Goal: Find specific page/section: Find specific page/section

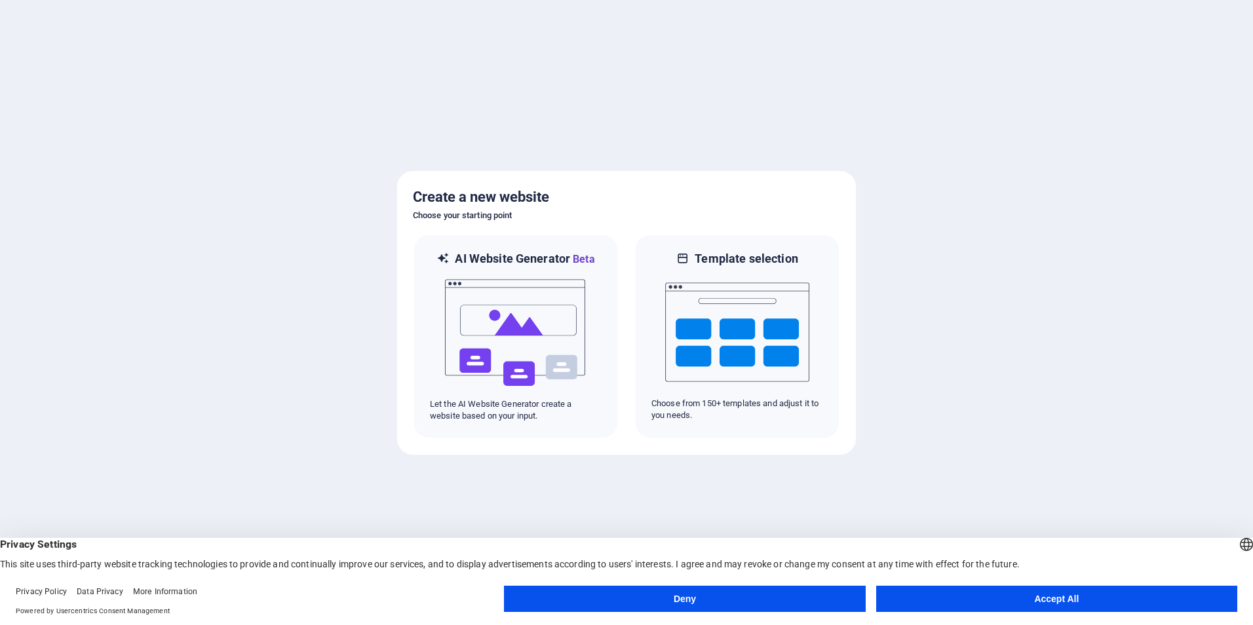
click at [1147, 609] on button "Accept All" at bounding box center [1056, 599] width 361 height 26
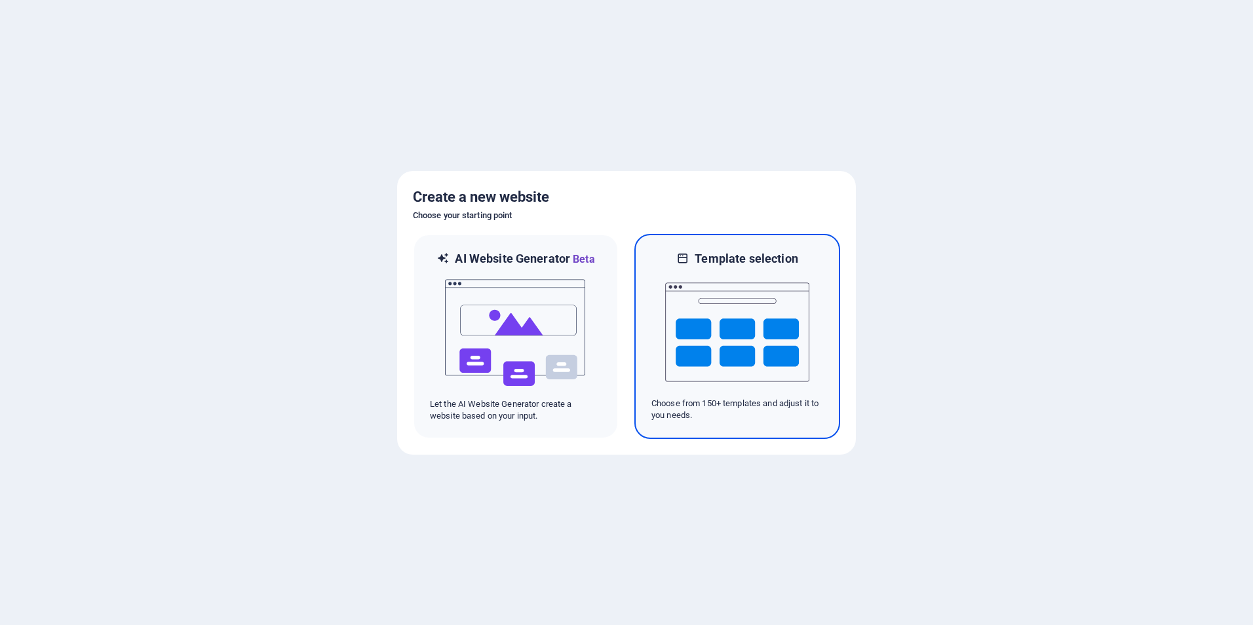
click at [733, 330] on img at bounding box center [737, 332] width 144 height 131
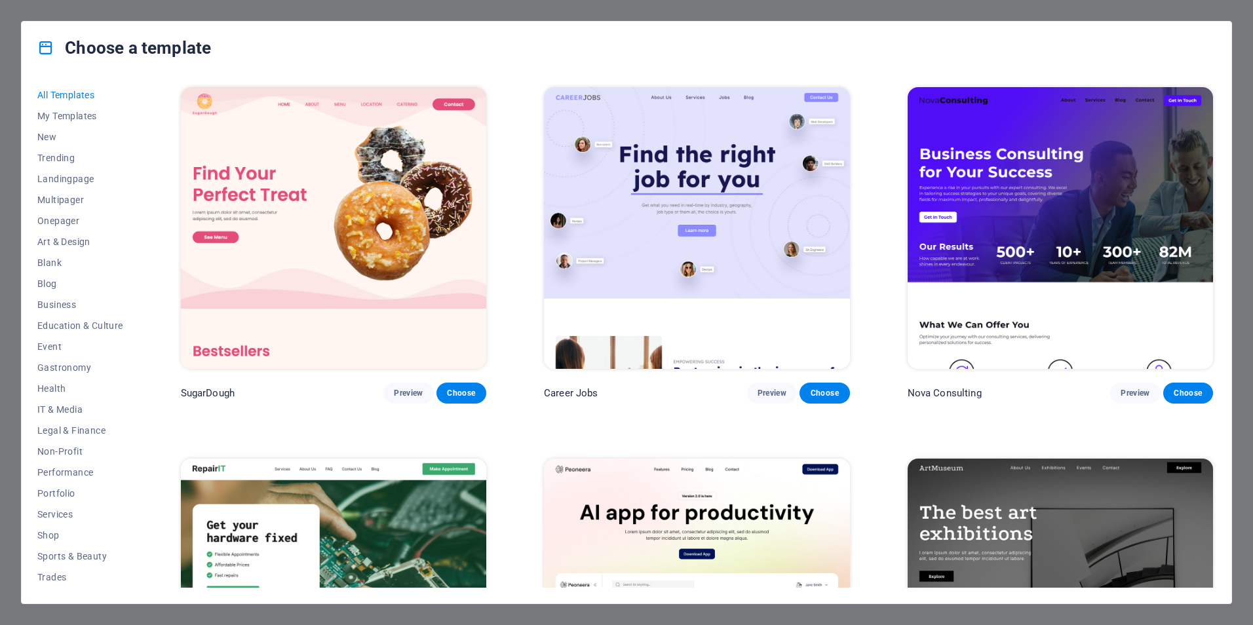
click at [727, 242] on img at bounding box center [696, 228] width 305 height 282
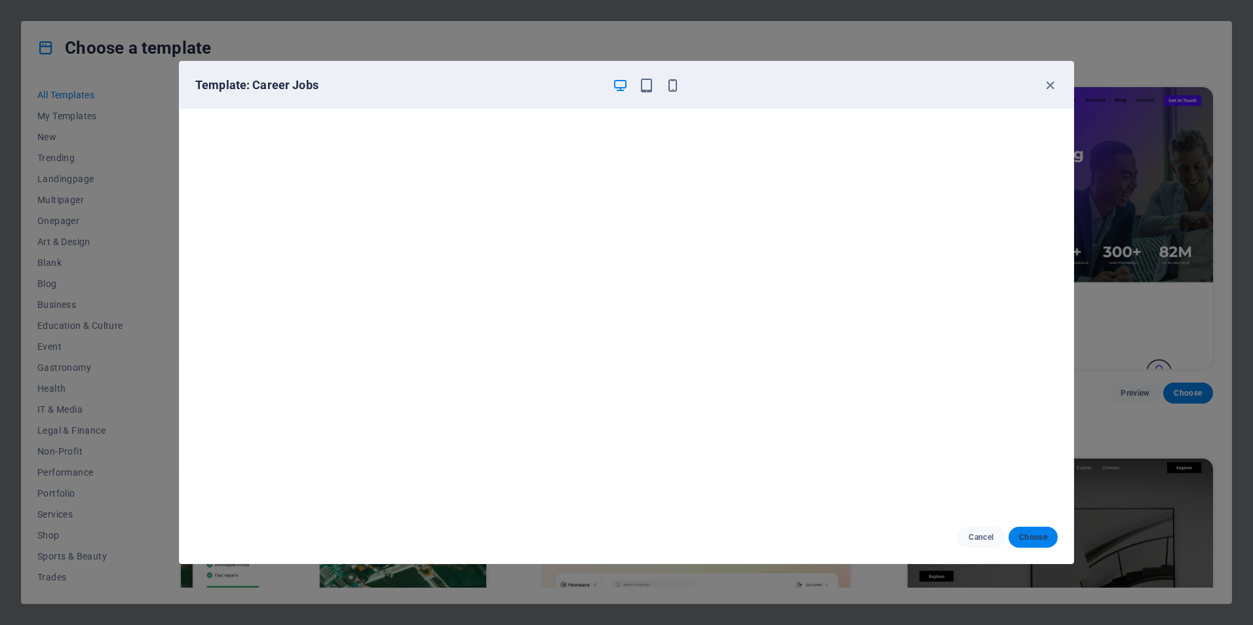
click at [1039, 543] on button "Choose" at bounding box center [1032, 537] width 49 height 21
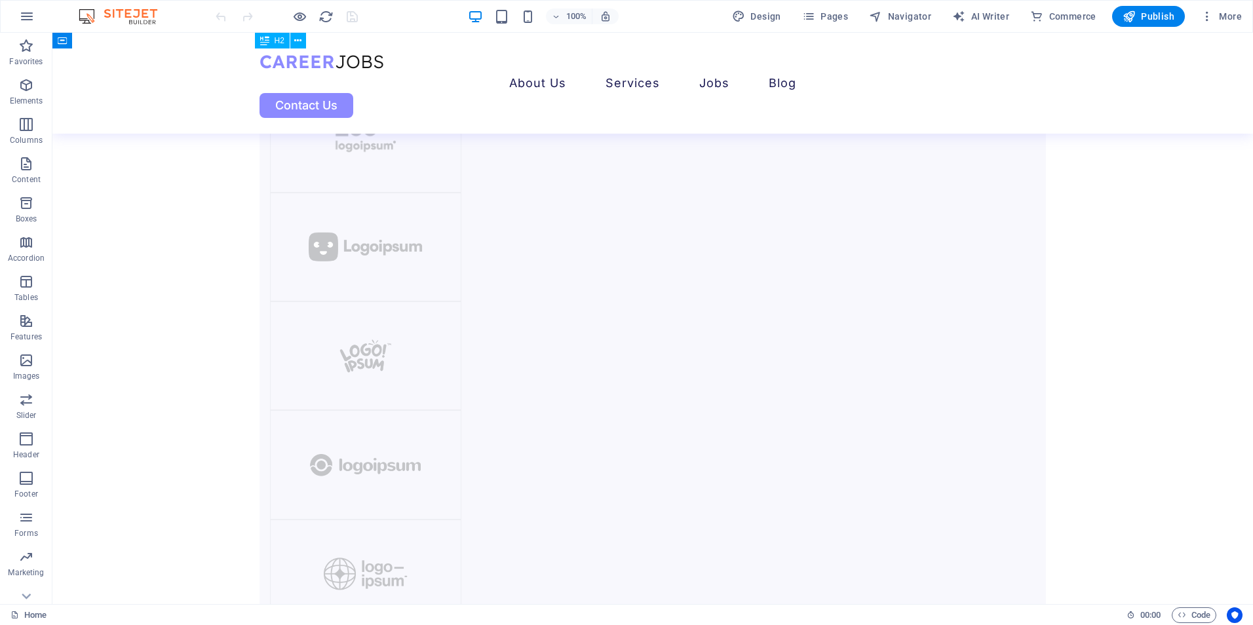
scroll to position [2272, 0]
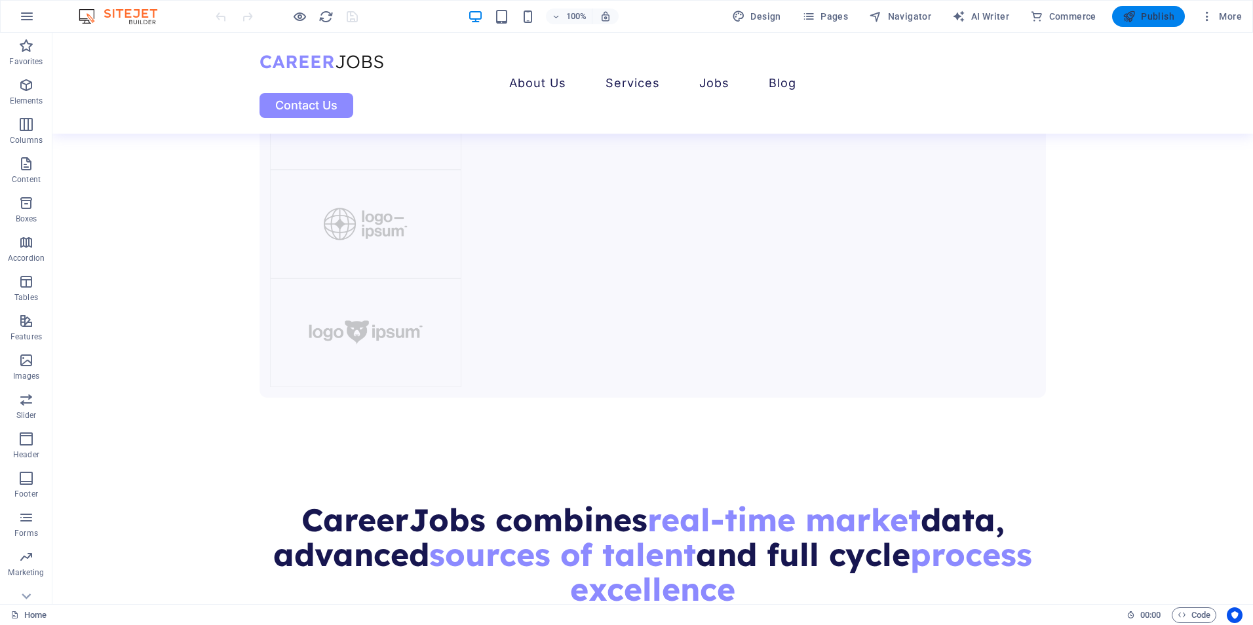
click at [1133, 14] on icon "button" at bounding box center [1128, 16] width 13 height 13
